Goal: Task Accomplishment & Management: Manage account settings

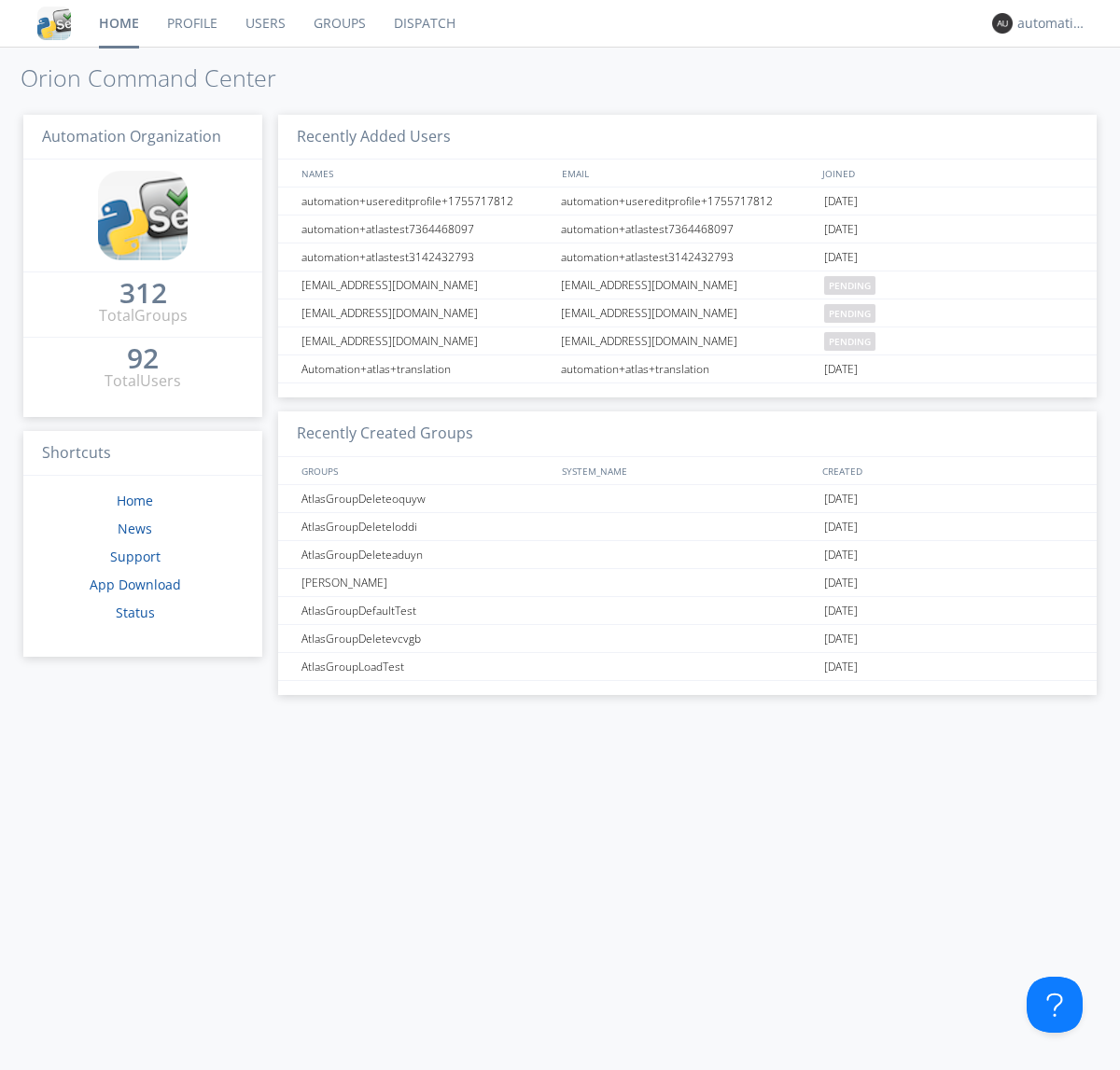
click at [422, 23] on link "Dispatch" at bounding box center [424, 23] width 90 height 47
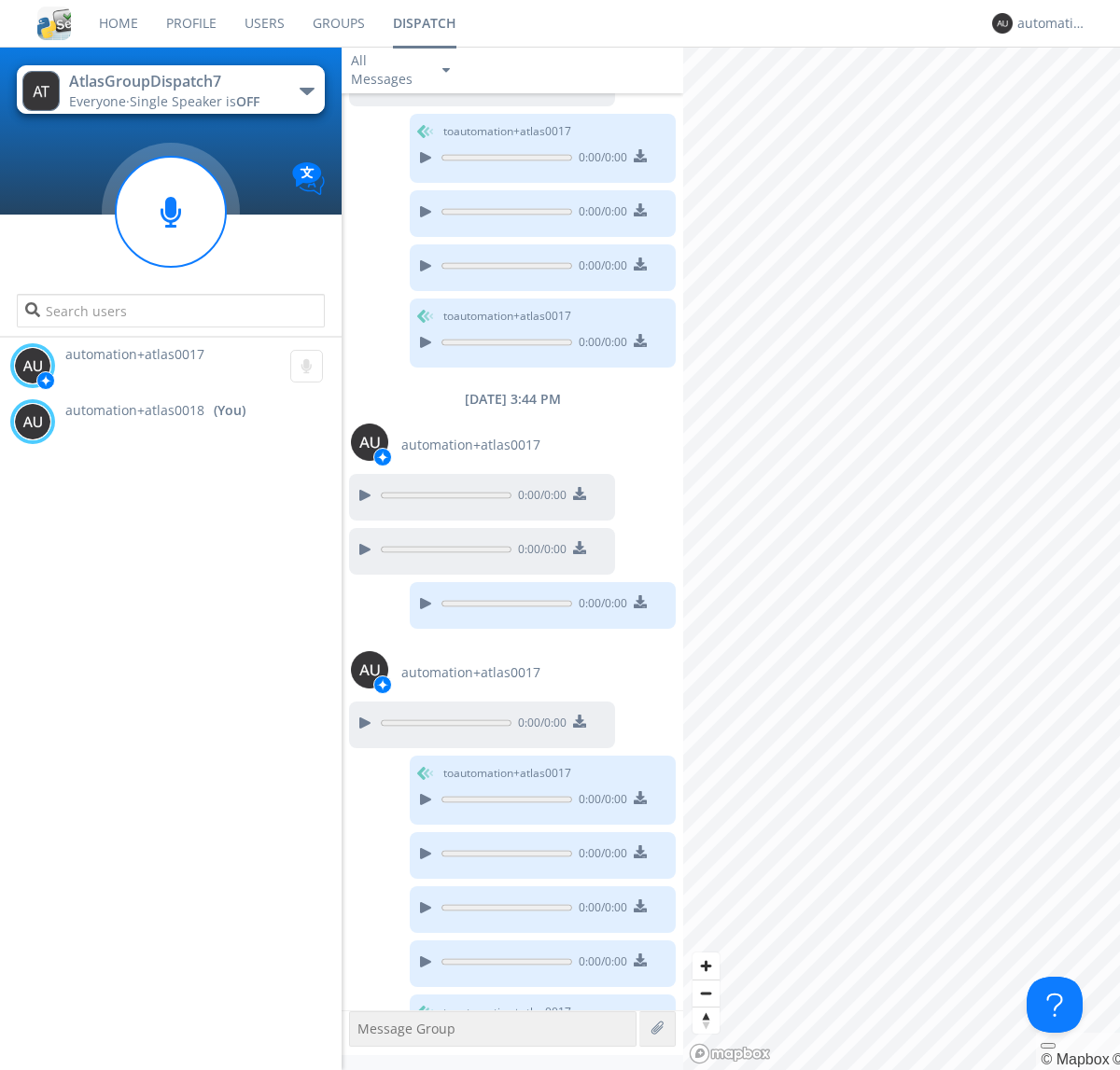
scroll to position [743, 0]
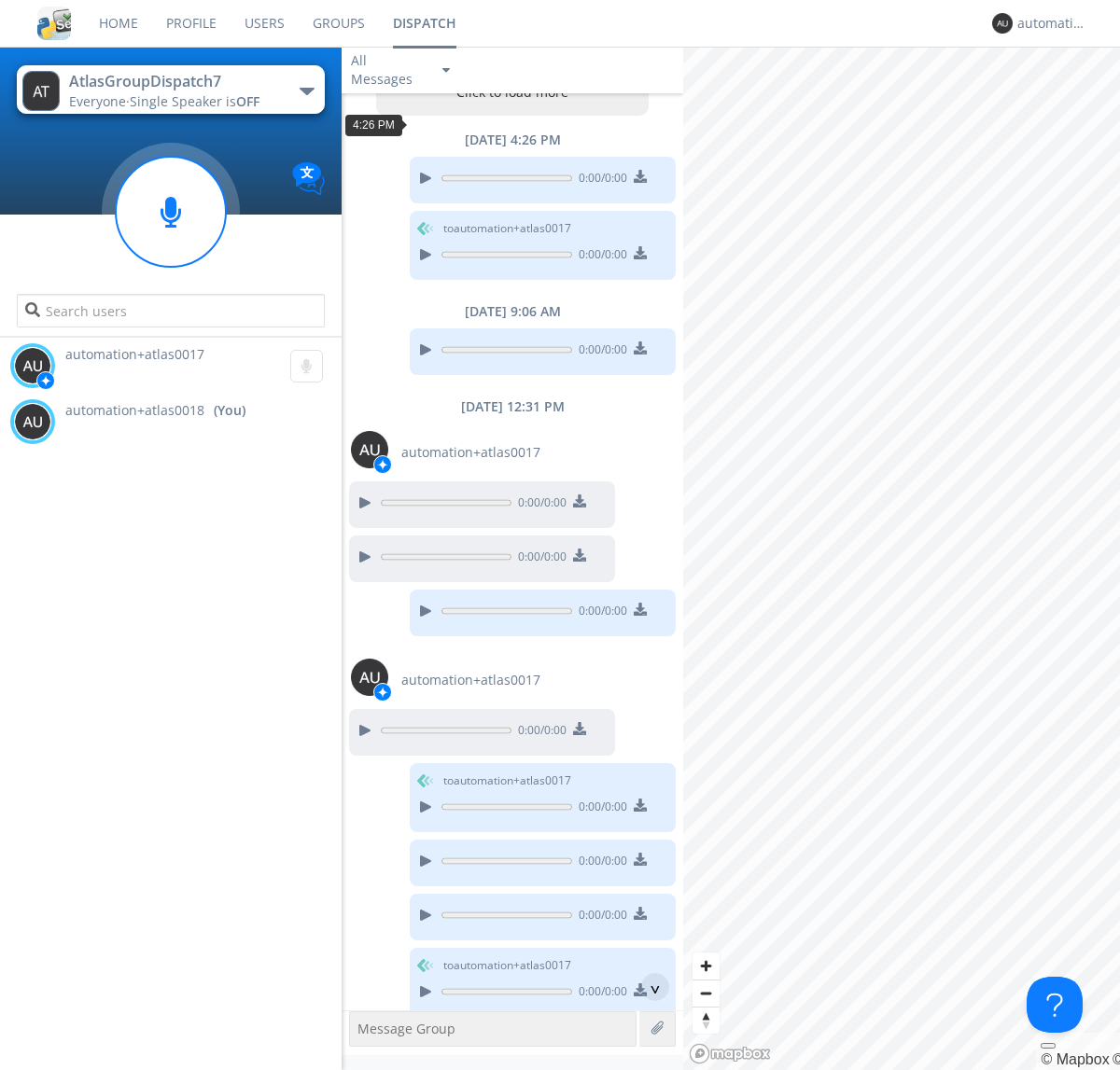
scroll to position [90, 0]
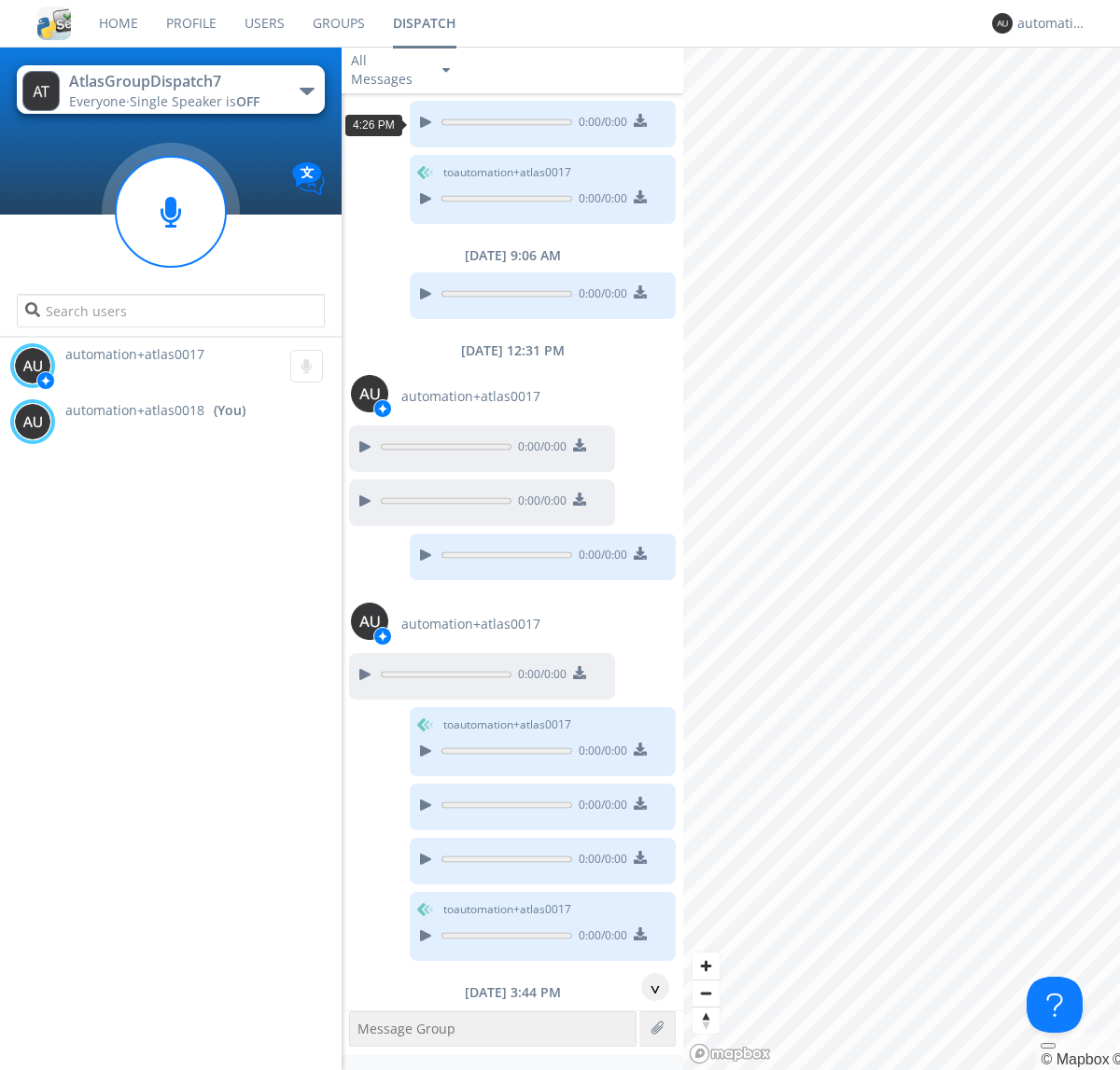
click at [648, 987] on div "^" at bounding box center [655, 987] width 28 height 28
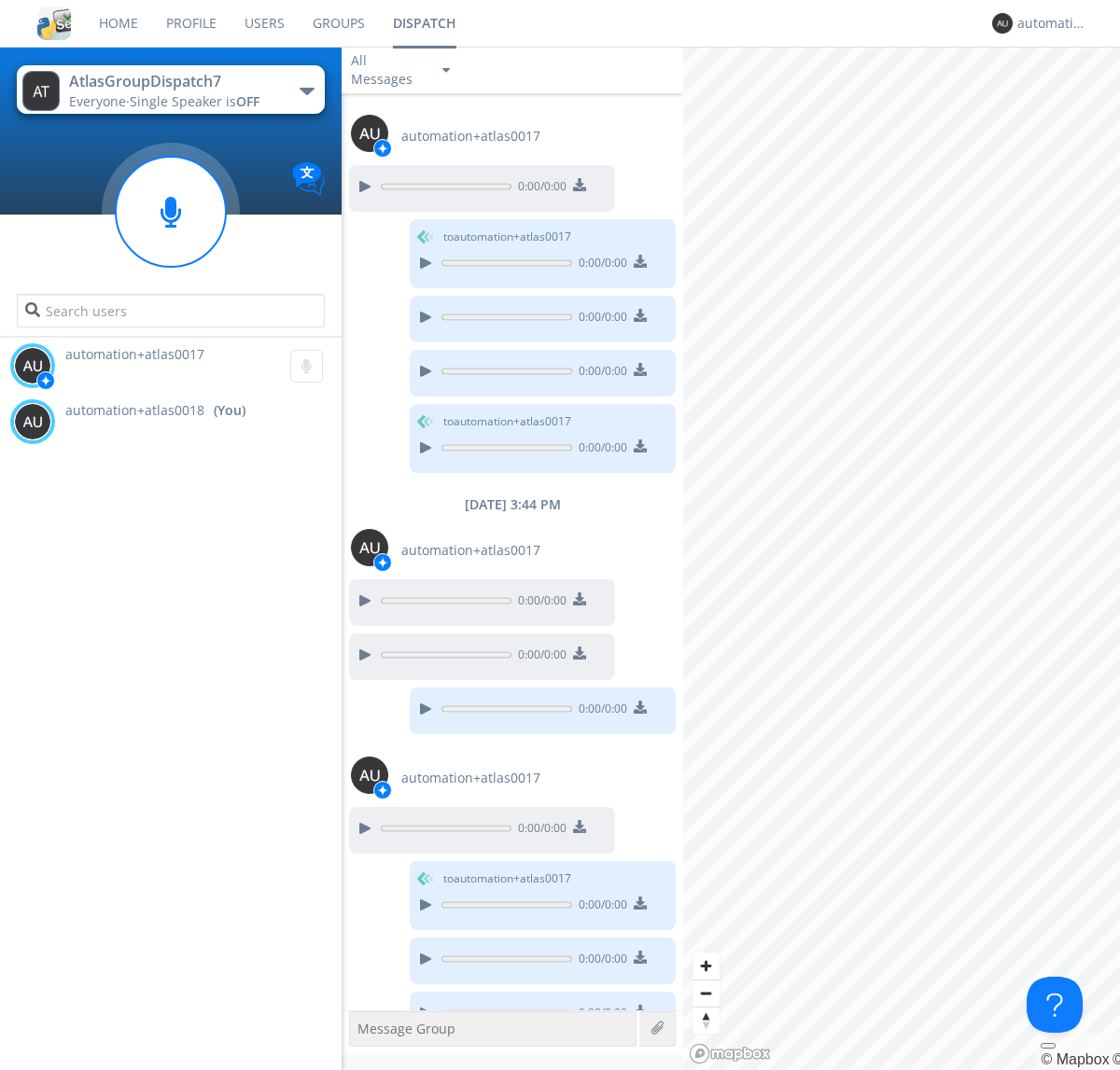
scroll to position [743, 0]
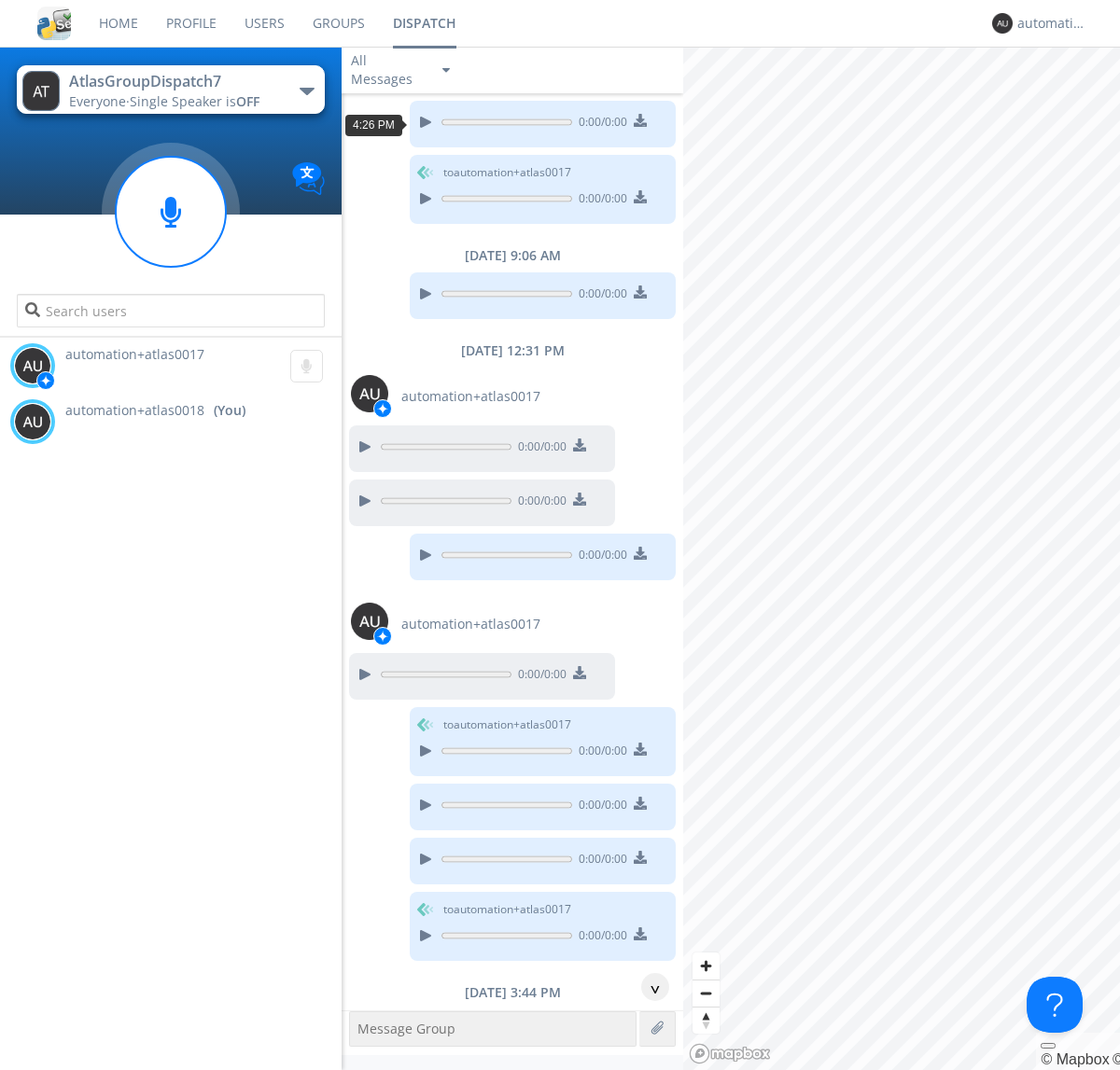
scroll to position [33, 0]
click at [648, 987] on div "^" at bounding box center [655, 987] width 28 height 28
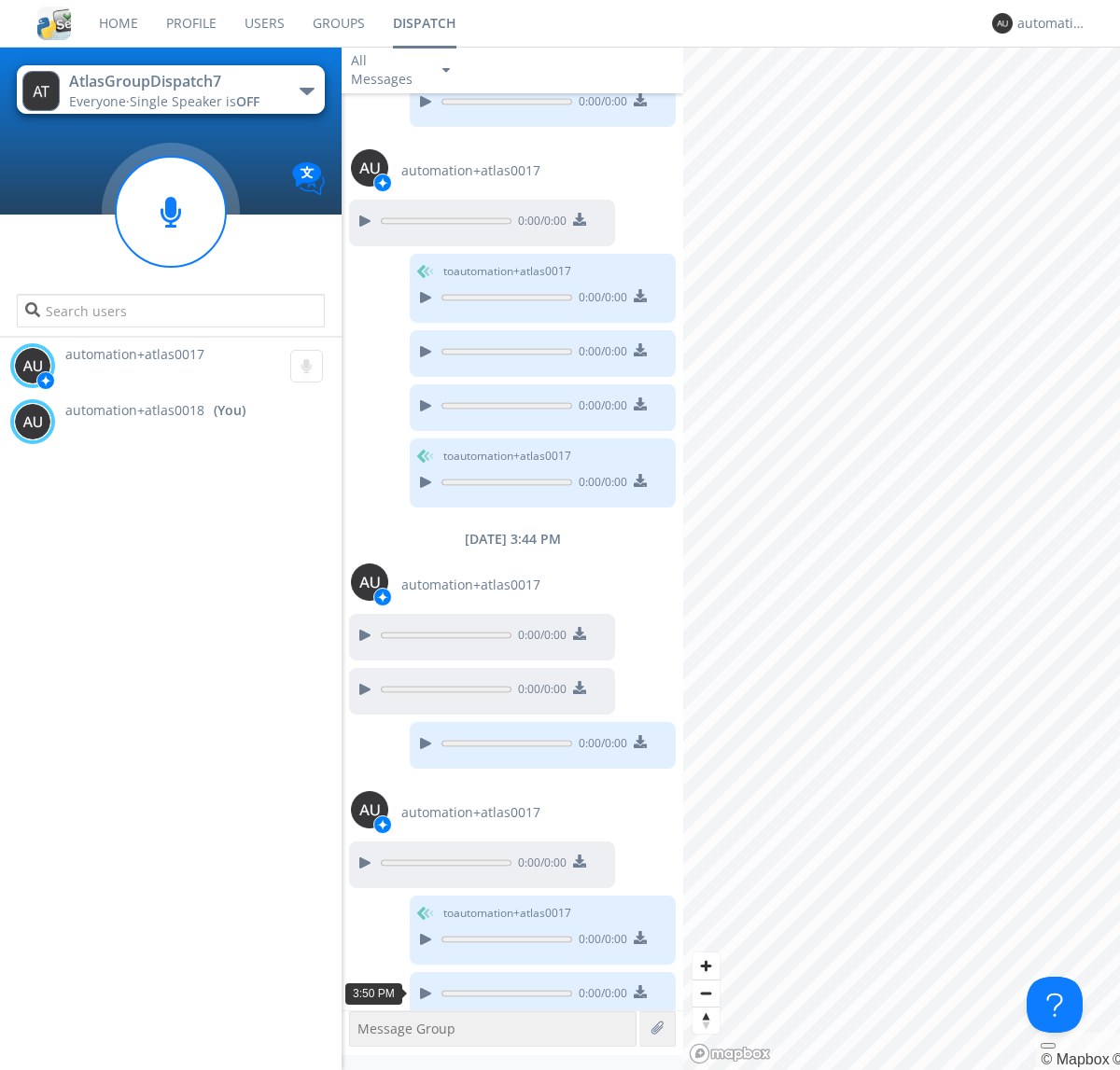
scroll to position [688, 0]
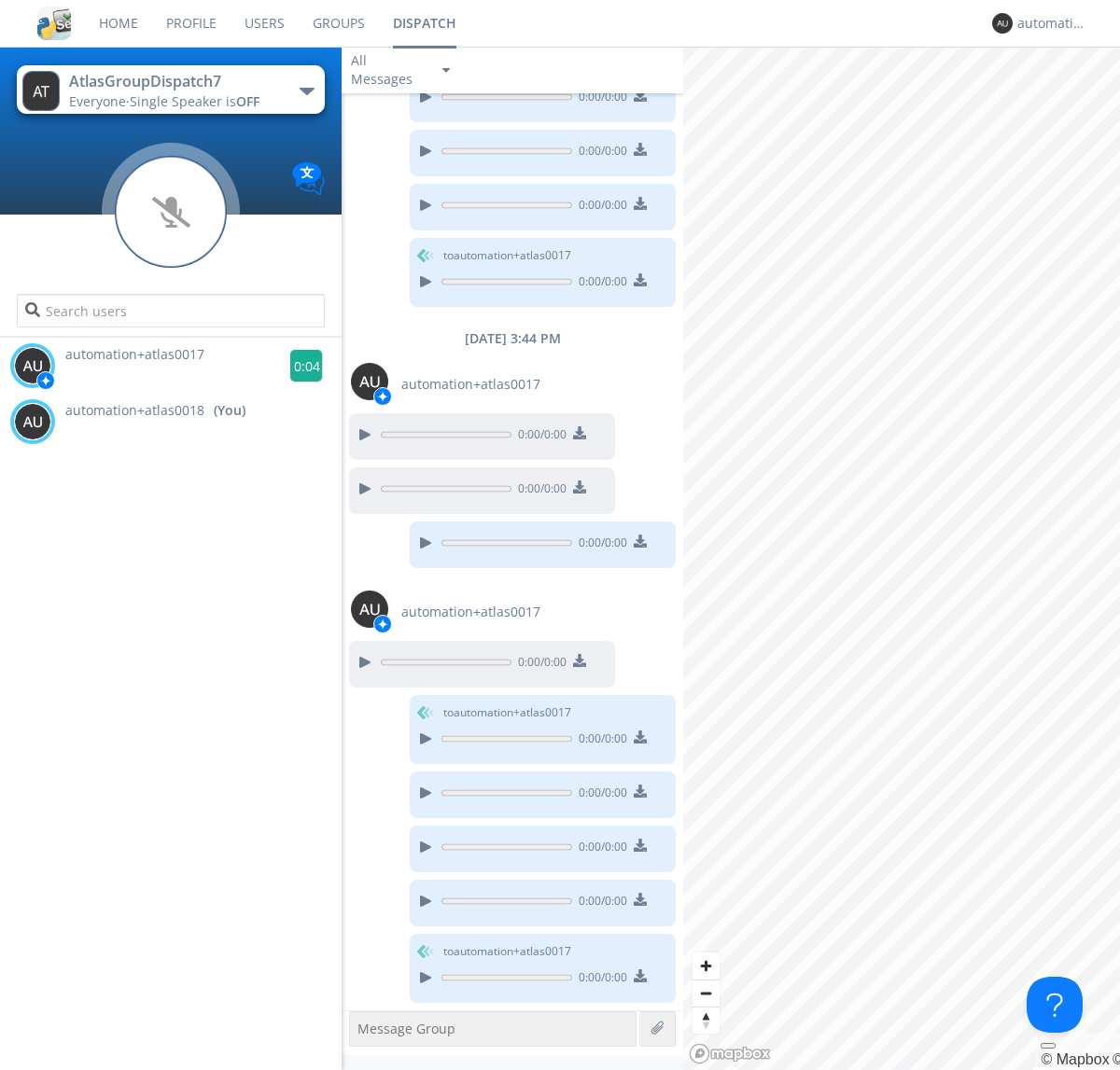
click at [298, 366] on g at bounding box center [307, 366] width 32 height 32
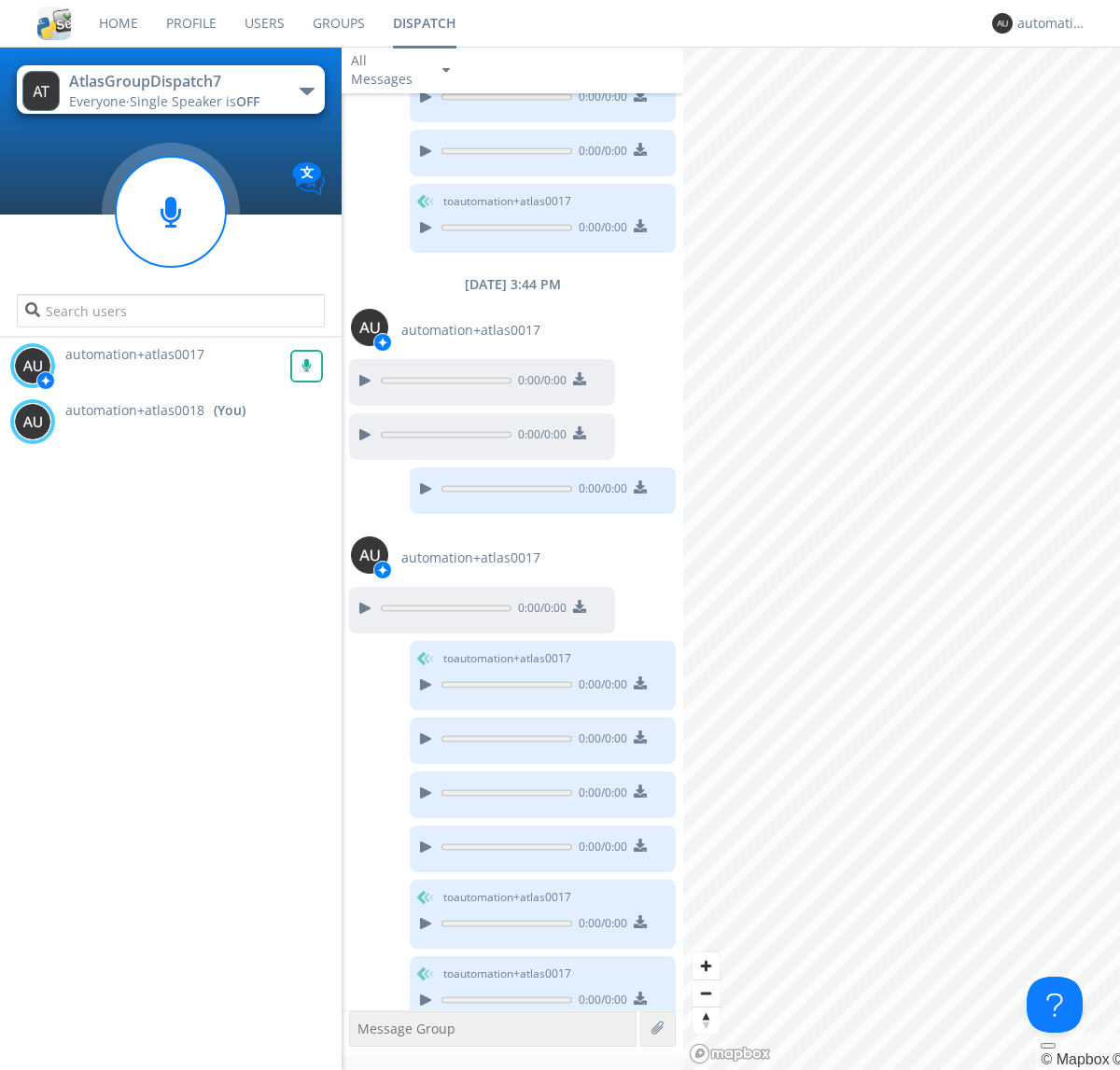
scroll to position [764, 0]
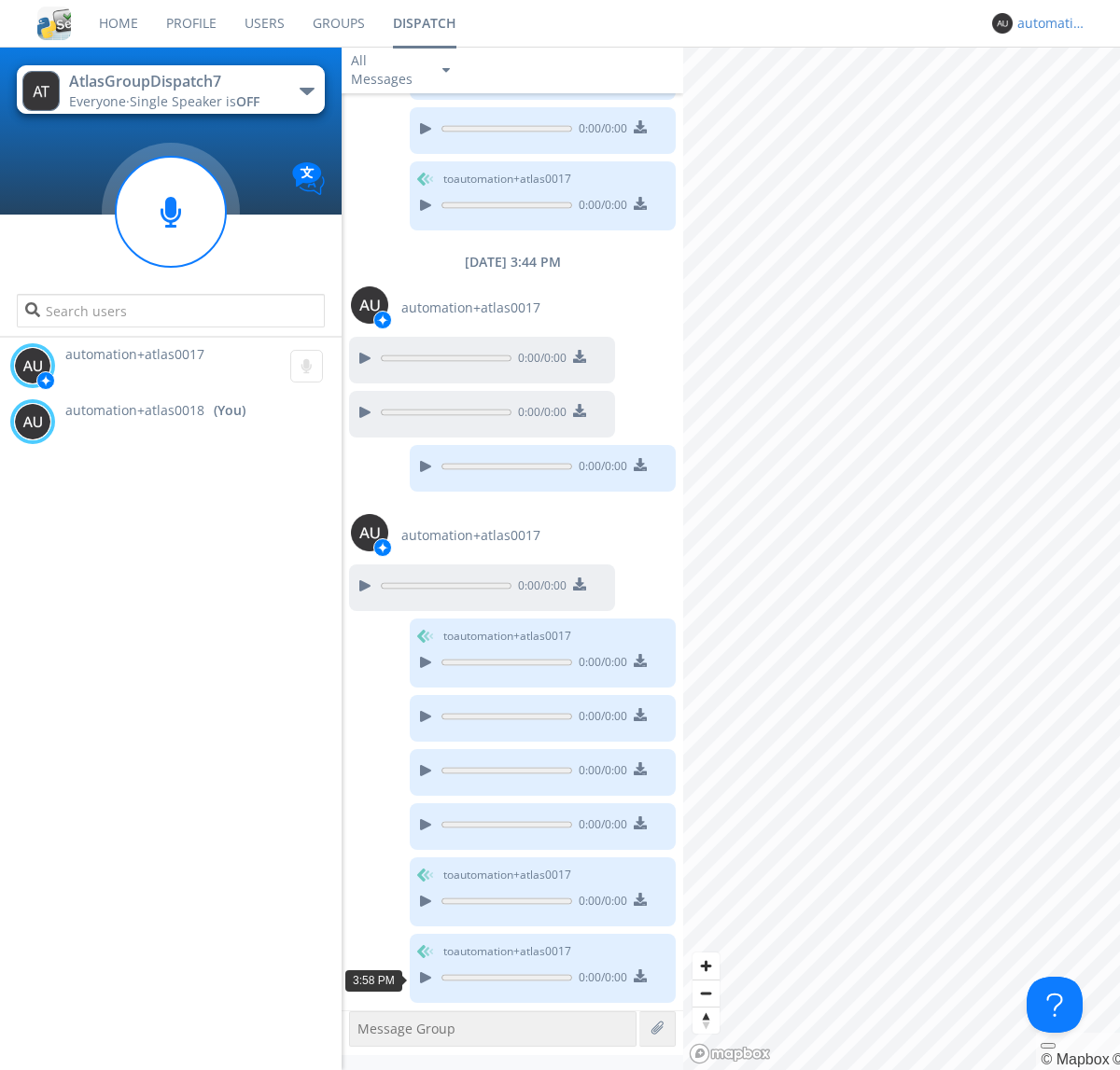
click at [1047, 23] on div "automation+atlas0018" at bounding box center [1051, 24] width 70 height 19
click at [1061, 98] on div "Log Out" at bounding box center [1061, 98] width 97 height 33
